Goal: Task Accomplishment & Management: Complete application form

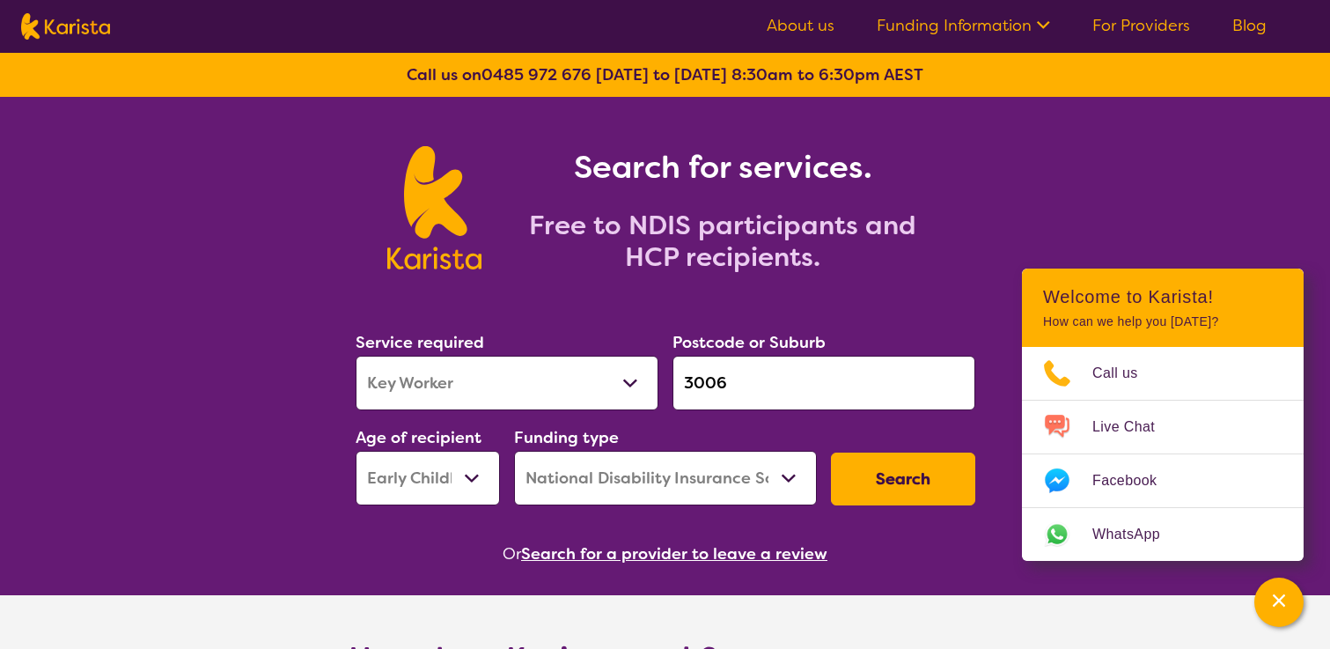
select select "Key Worker"
select select "EC"
select select "NDIS"
click at [1133, 22] on link "For Providers" at bounding box center [1142, 25] width 98 height 21
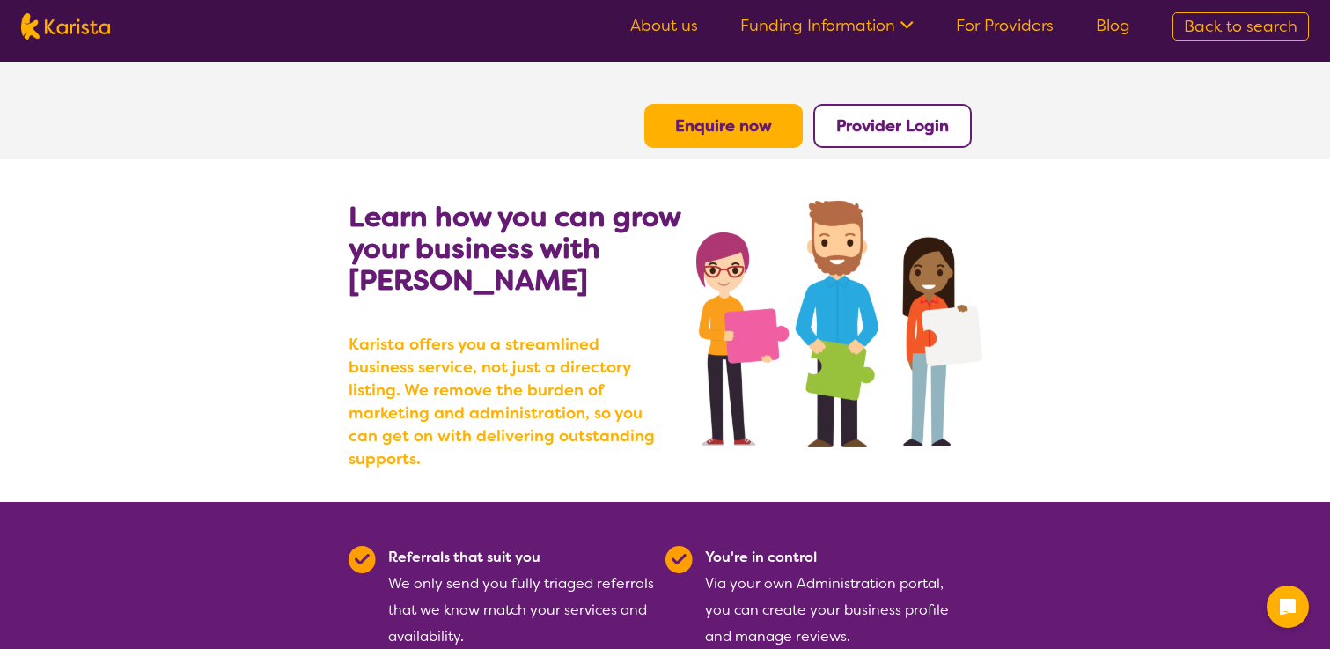
click at [733, 123] on b "Enquire now" at bounding box center [723, 125] width 97 height 21
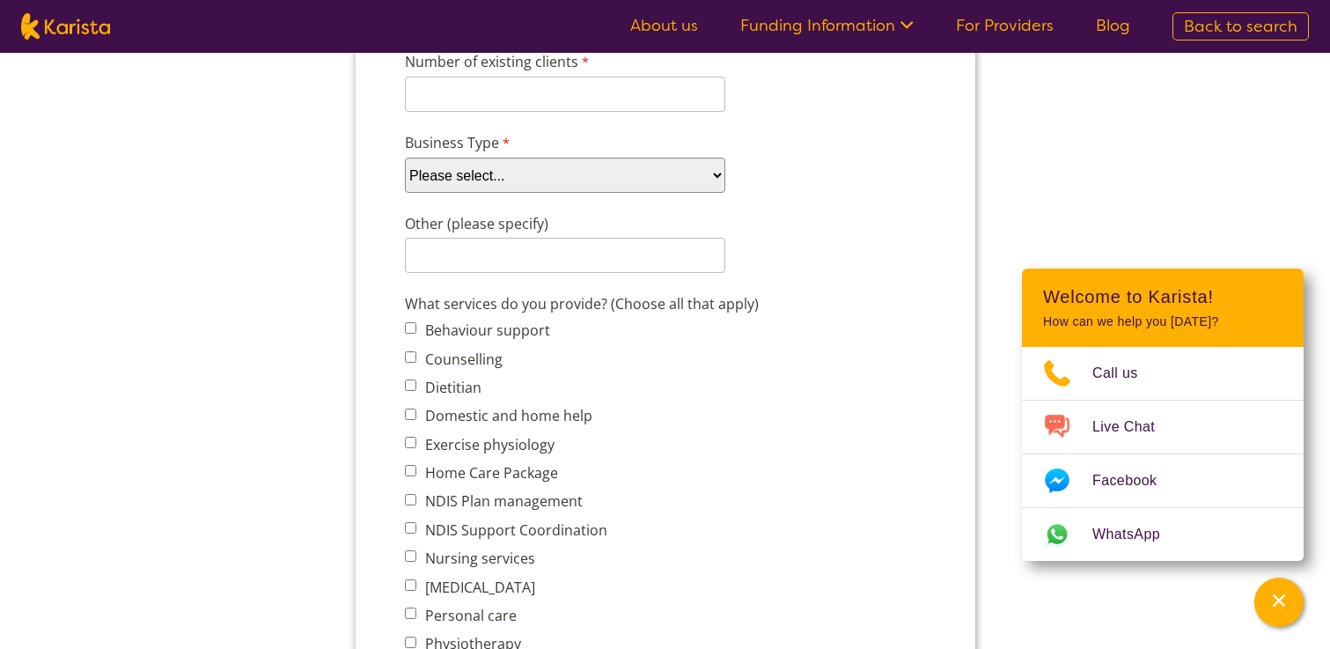
scroll to position [555, 0]
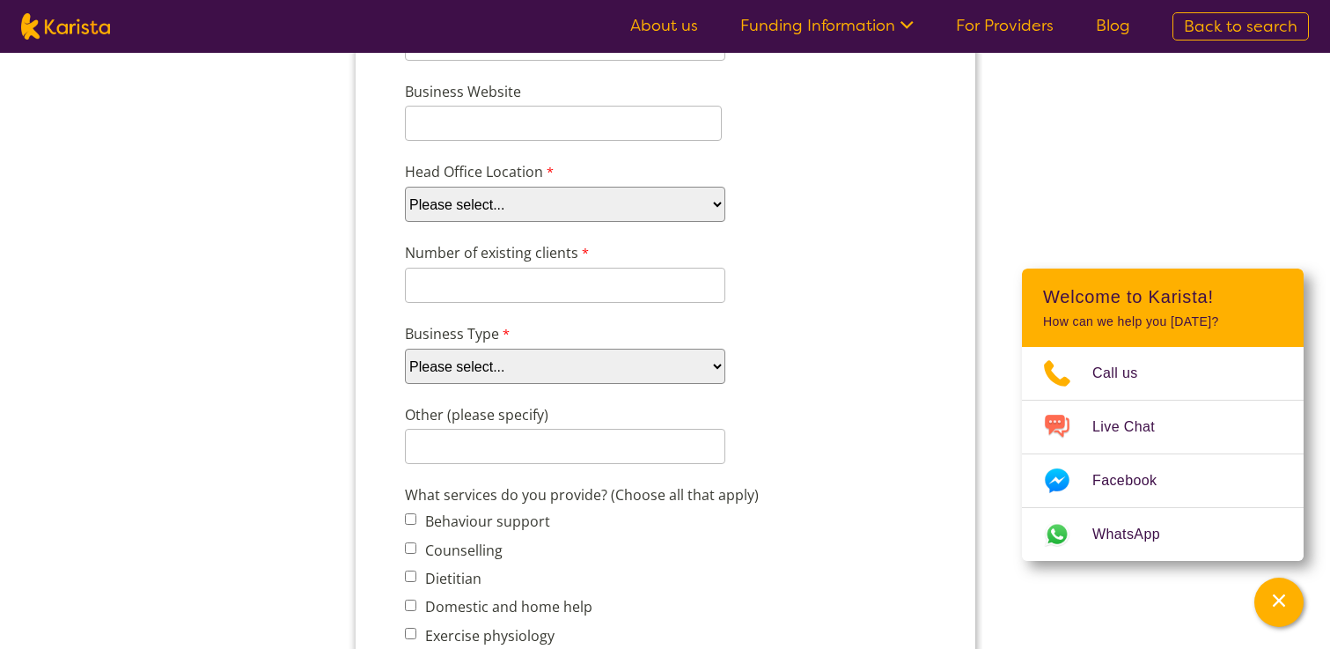
scroll to position [353, 0]
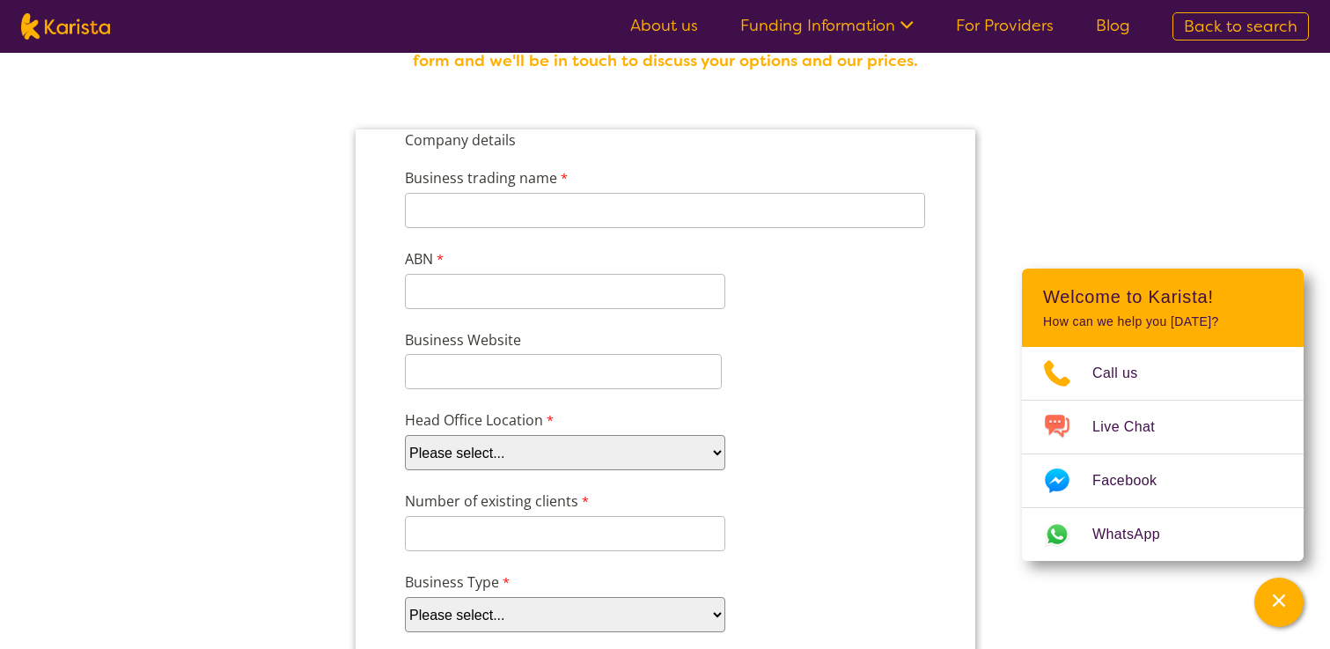
scroll to position [110, 0]
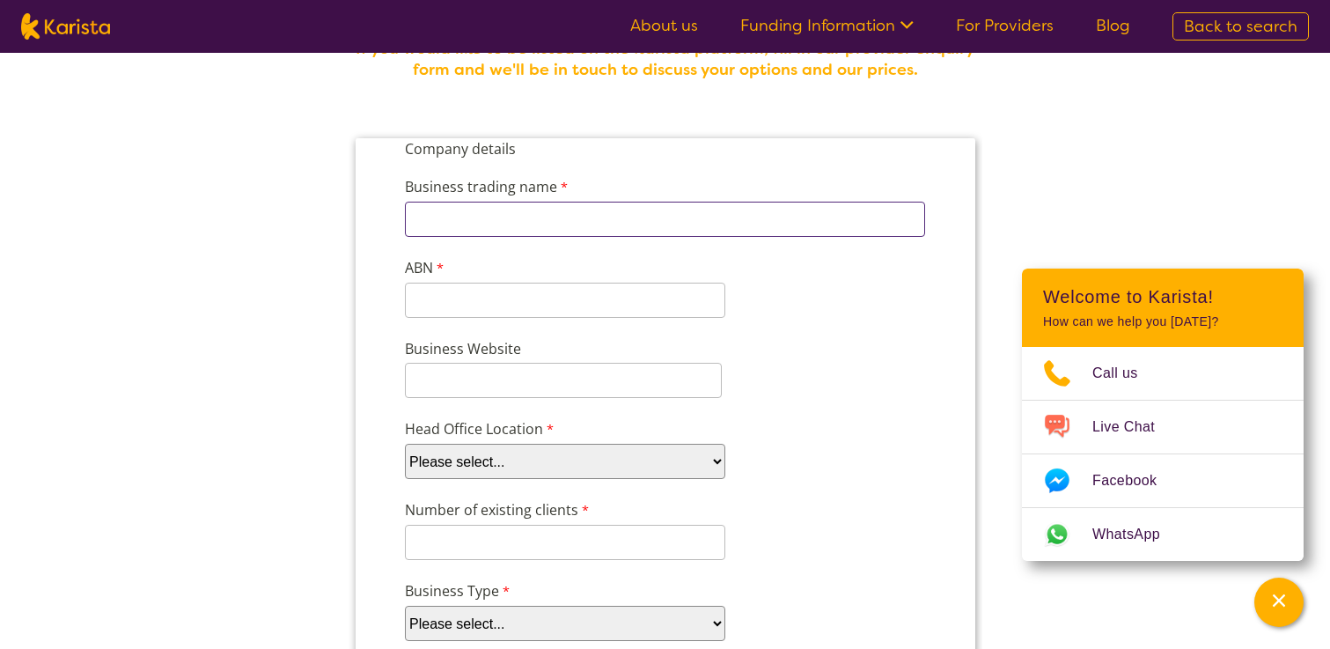
click at [803, 202] on input "Business trading name" at bounding box center [664, 219] width 520 height 35
type input "njn"
click at [661, 283] on input "ABN" at bounding box center [564, 300] width 320 height 35
click at [721, 363] on div at bounding box center [562, 380] width 317 height 35
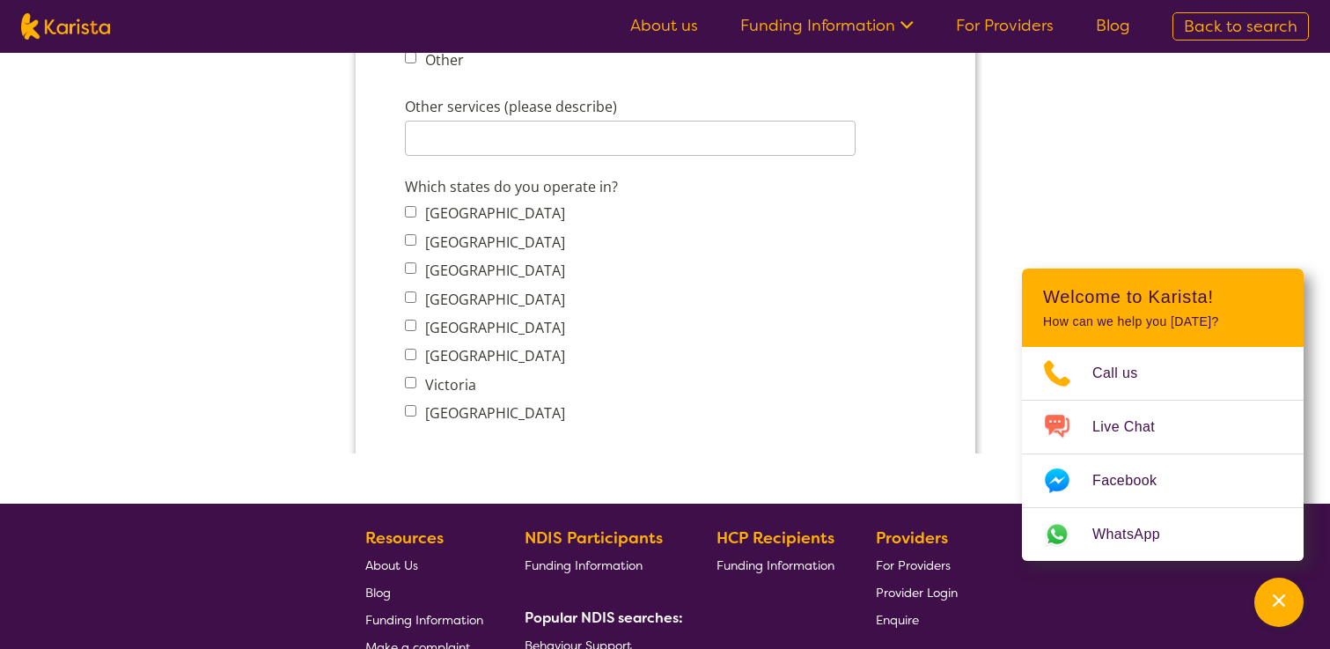
scroll to position [1456, 0]
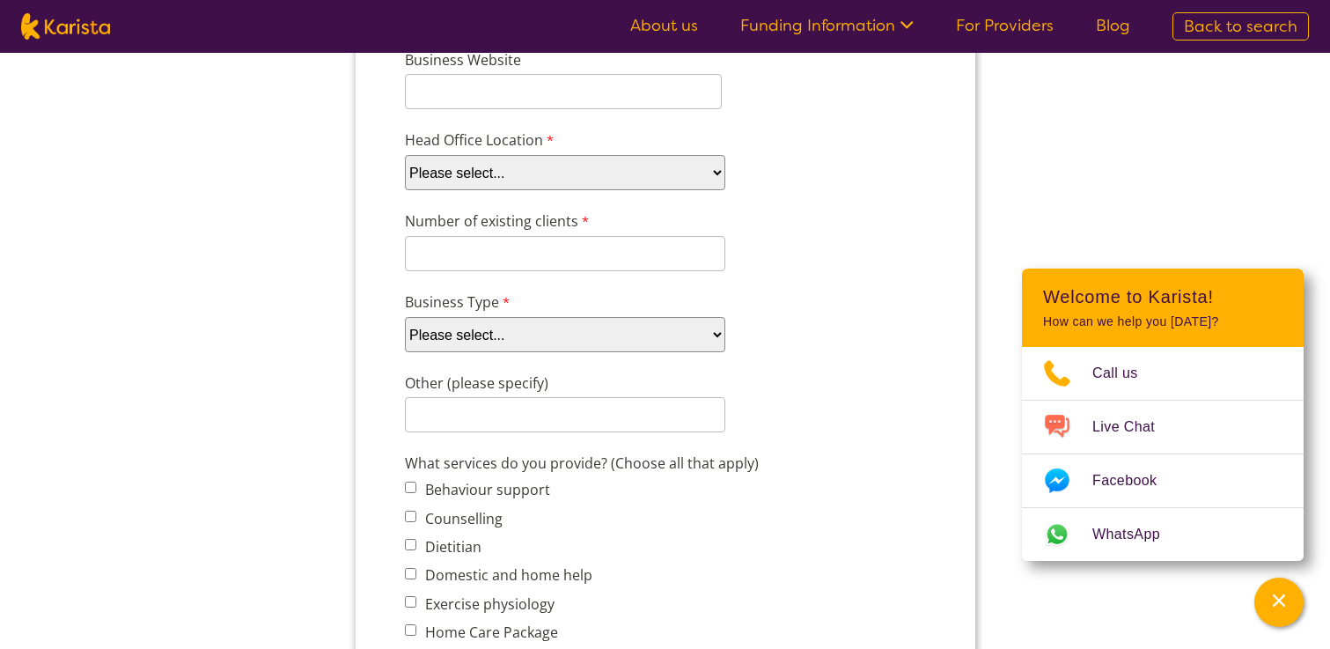
scroll to position [397, 0]
click at [548, 399] on input "Other (please specify)" at bounding box center [564, 416] width 320 height 35
click at [607, 319] on select "Please select... Company Individual/Sole Trader Other (please specify)" at bounding box center [564, 336] width 320 height 35
select select "tfa_87"
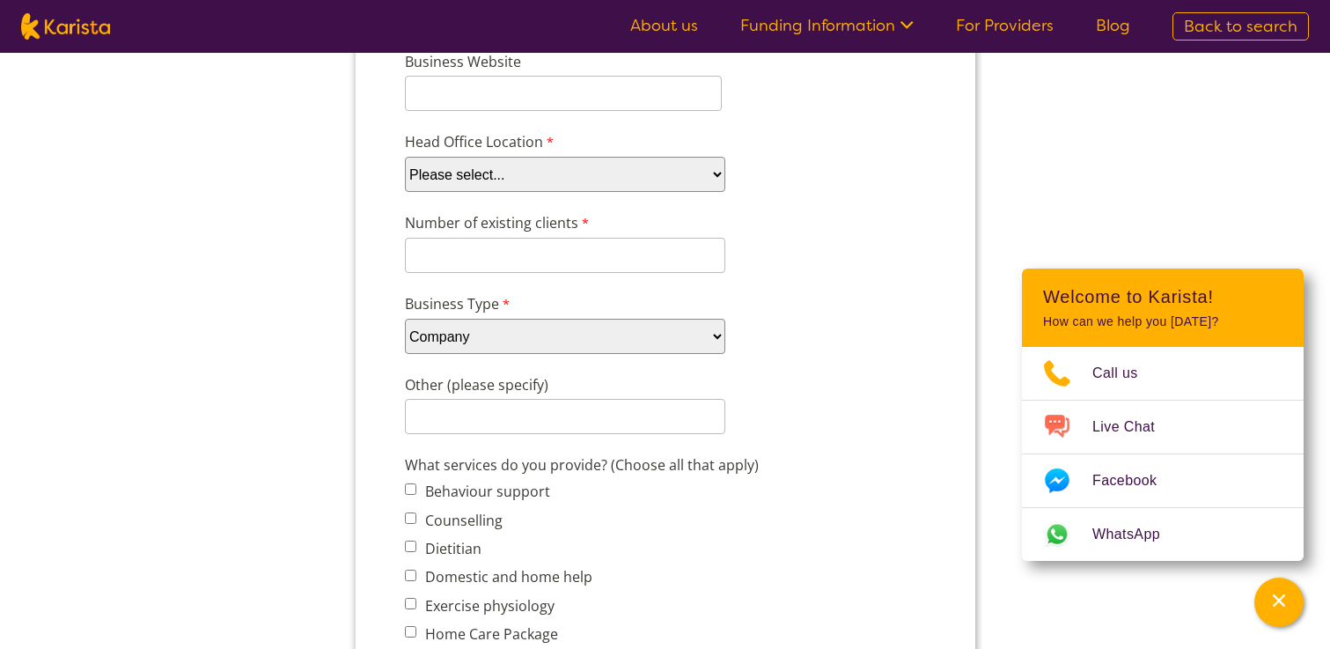
click at [404, 338] on select "Please select... Company Individual/Sole Trader Other (please specify)" at bounding box center [564, 336] width 320 height 35
click at [614, 238] on input "Number of existing clients" at bounding box center [564, 255] width 320 height 35
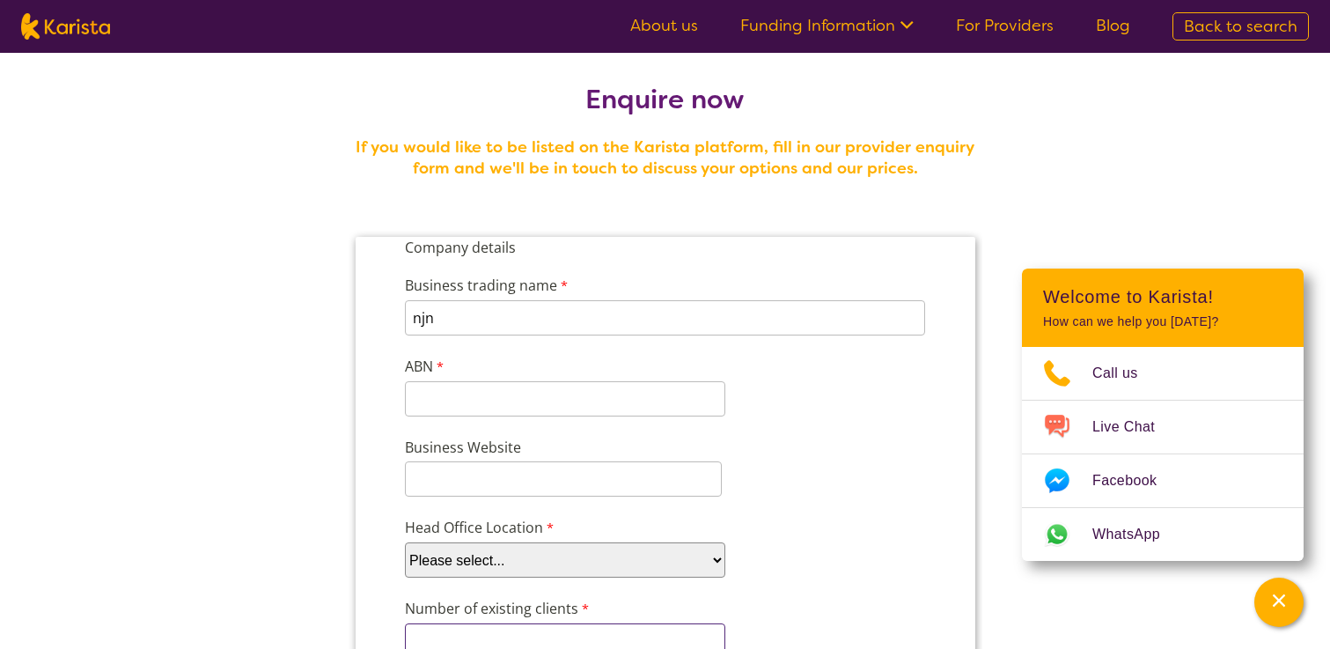
scroll to position [0, 0]
